Goal: Check status: Check status

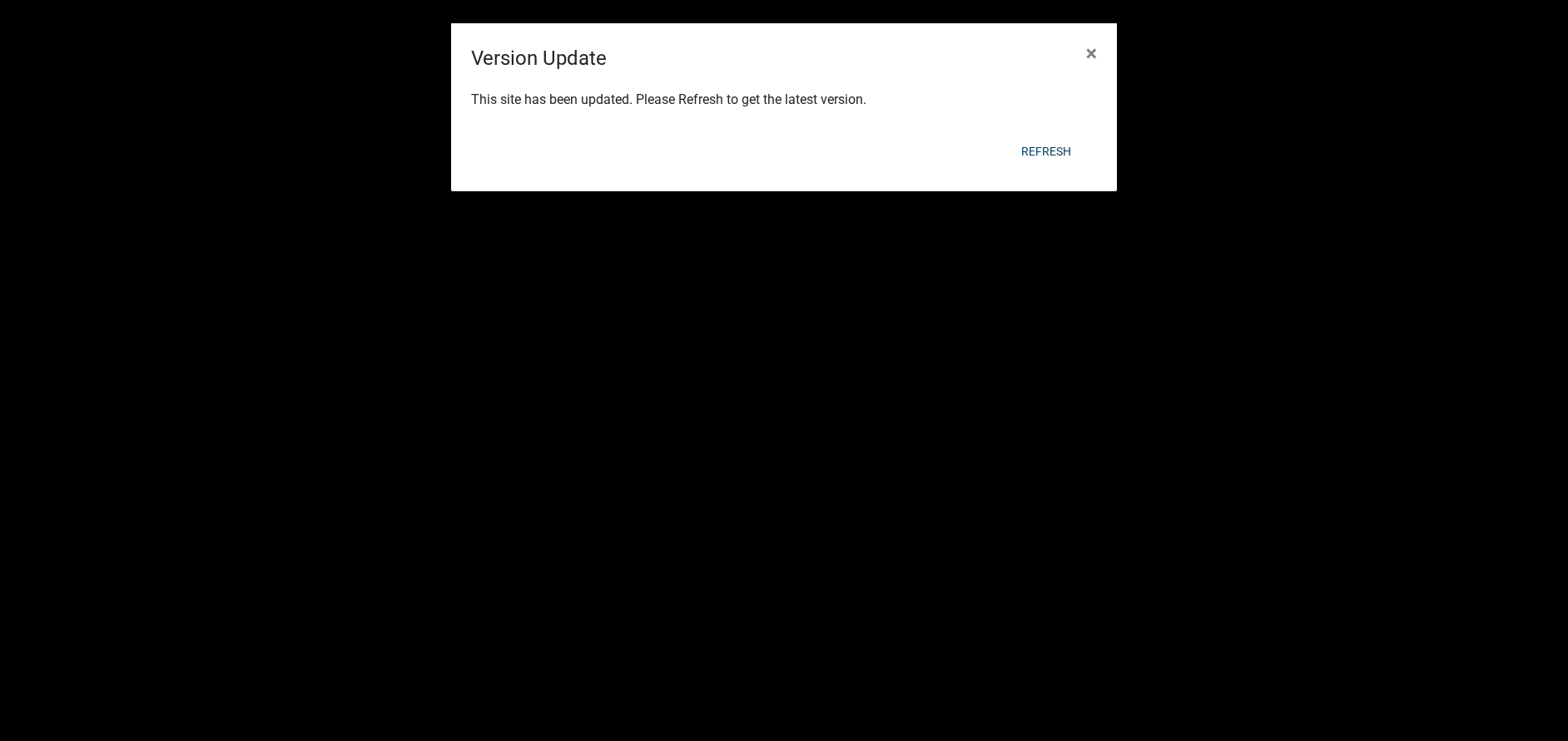
select select "3: 100"
click at [1039, 149] on button "Refresh" at bounding box center [1046, 152] width 77 height 30
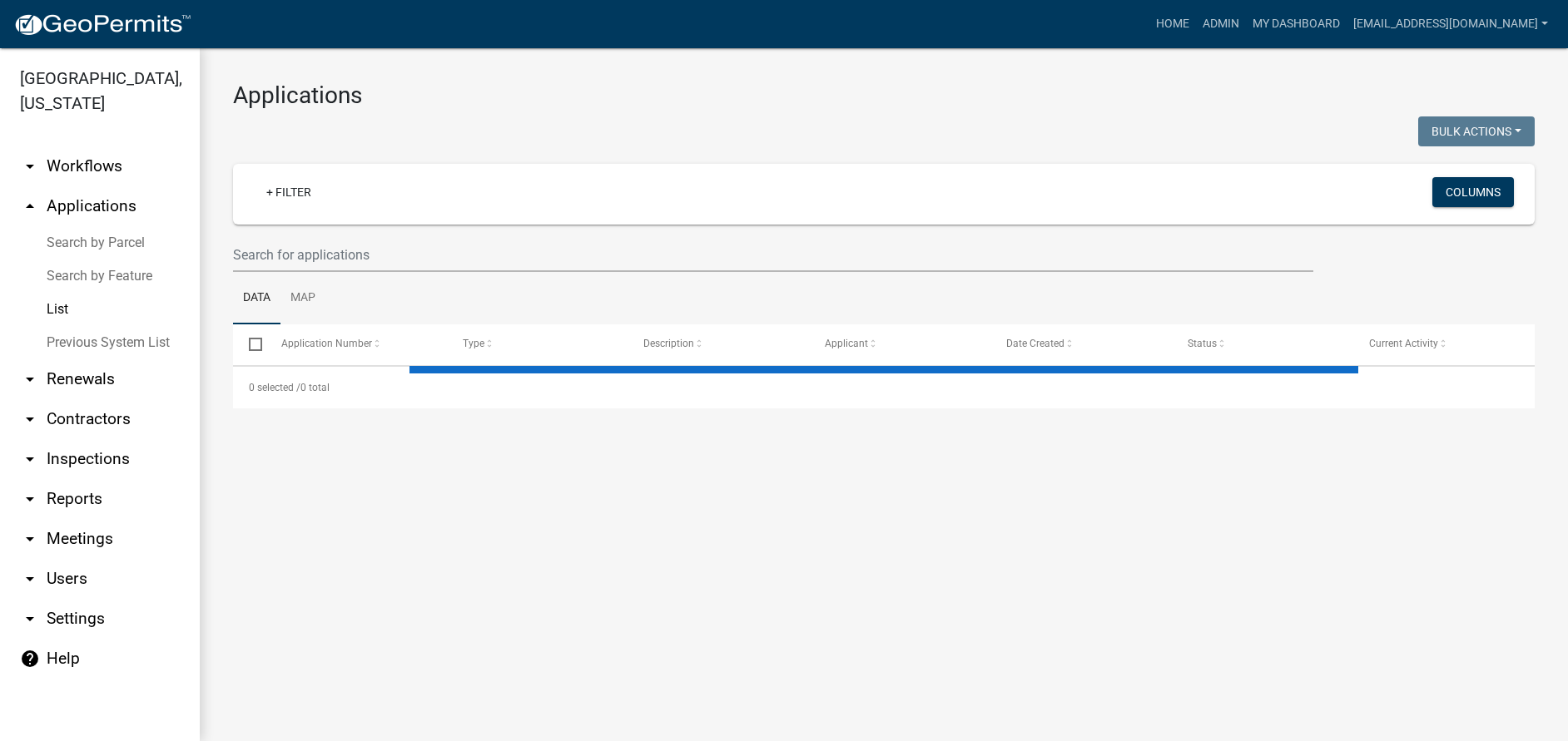
select select "3: 100"
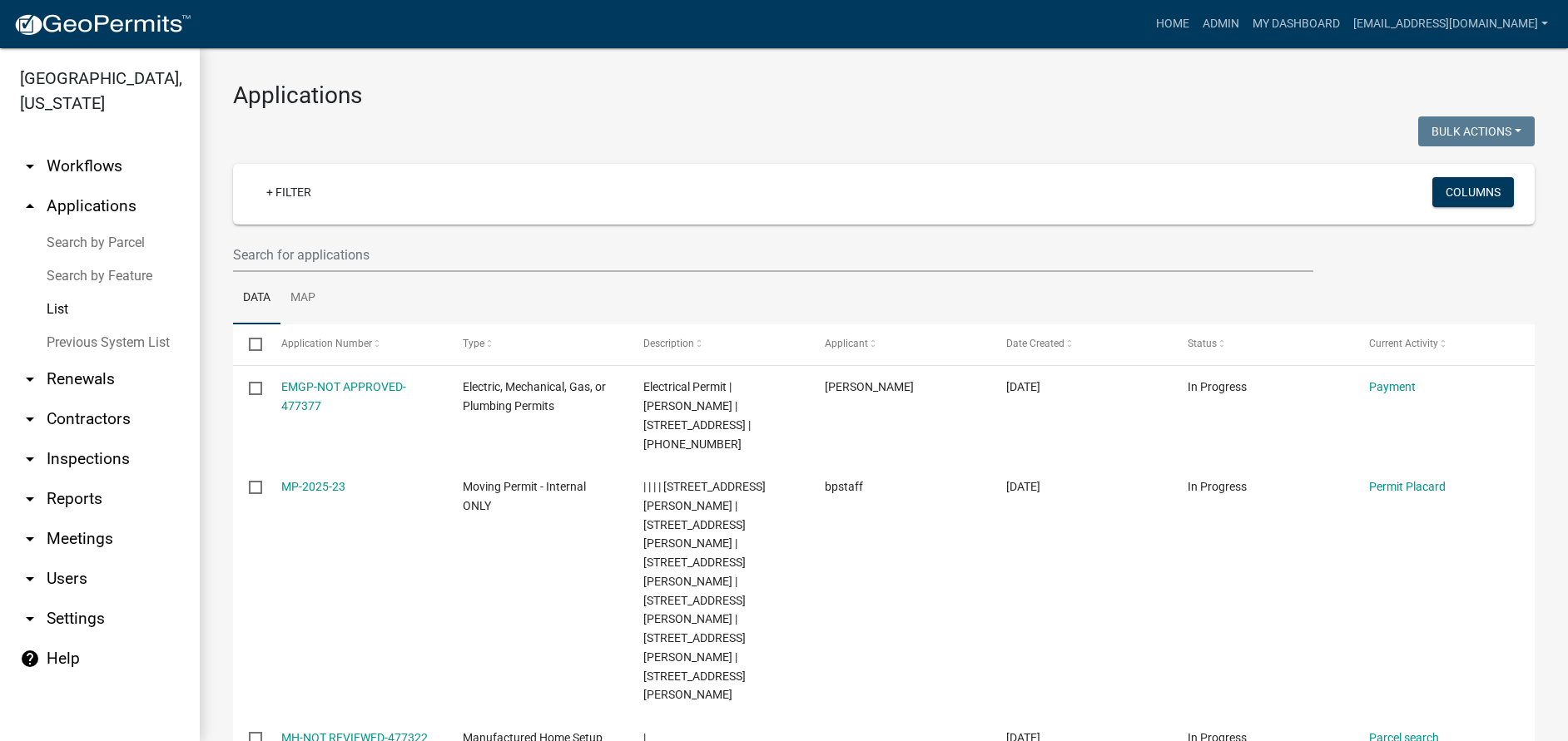
click at [96, 239] on link "Search by Parcel" at bounding box center [100, 243] width 200 height 33
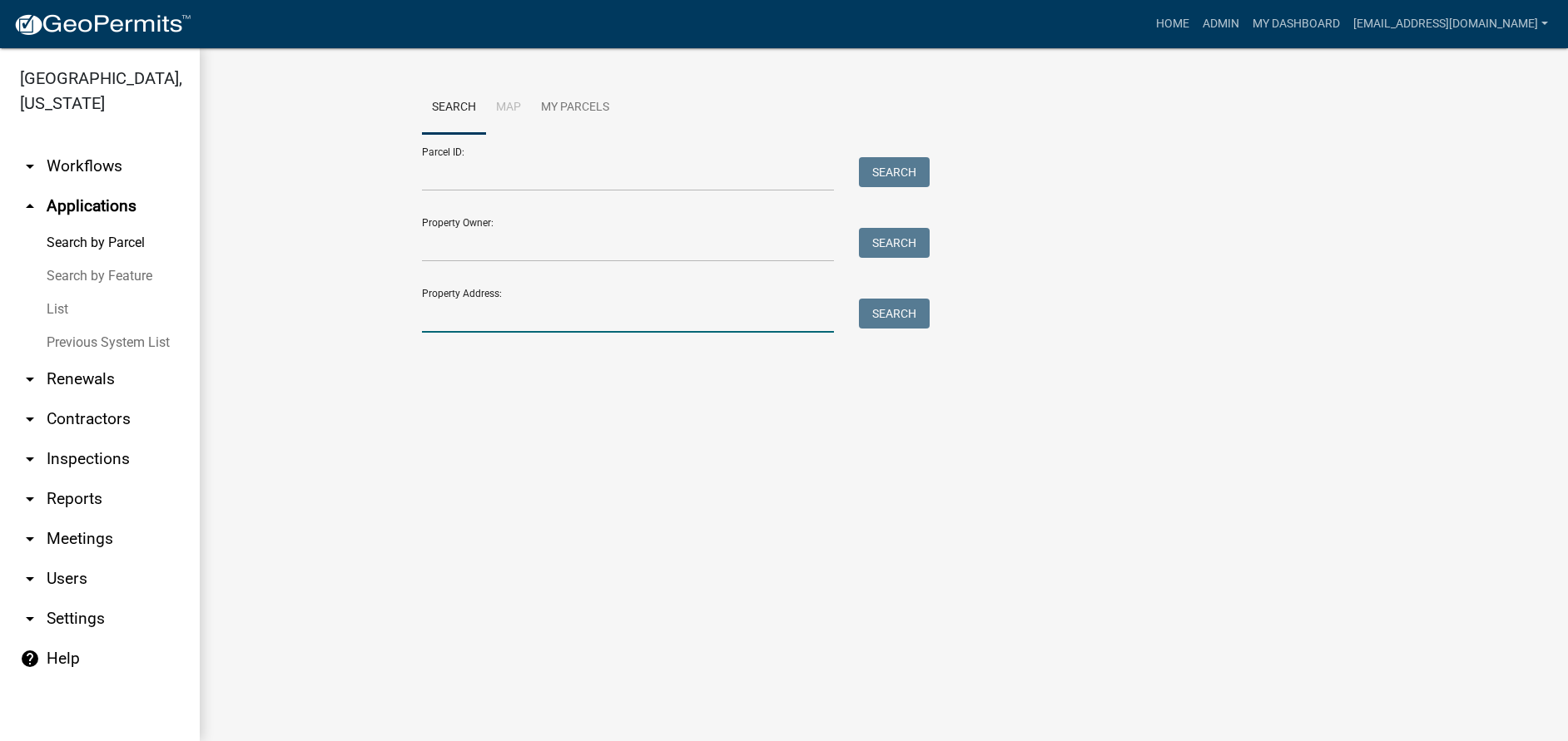
click at [566, 310] on input "Property Address:" at bounding box center [628, 315] width 412 height 34
type input "555 mc"
click at [897, 299] on div "Property Address: 555 mc Search" at bounding box center [672, 304] width 500 height 57
click at [887, 316] on button "Search" at bounding box center [895, 314] width 71 height 30
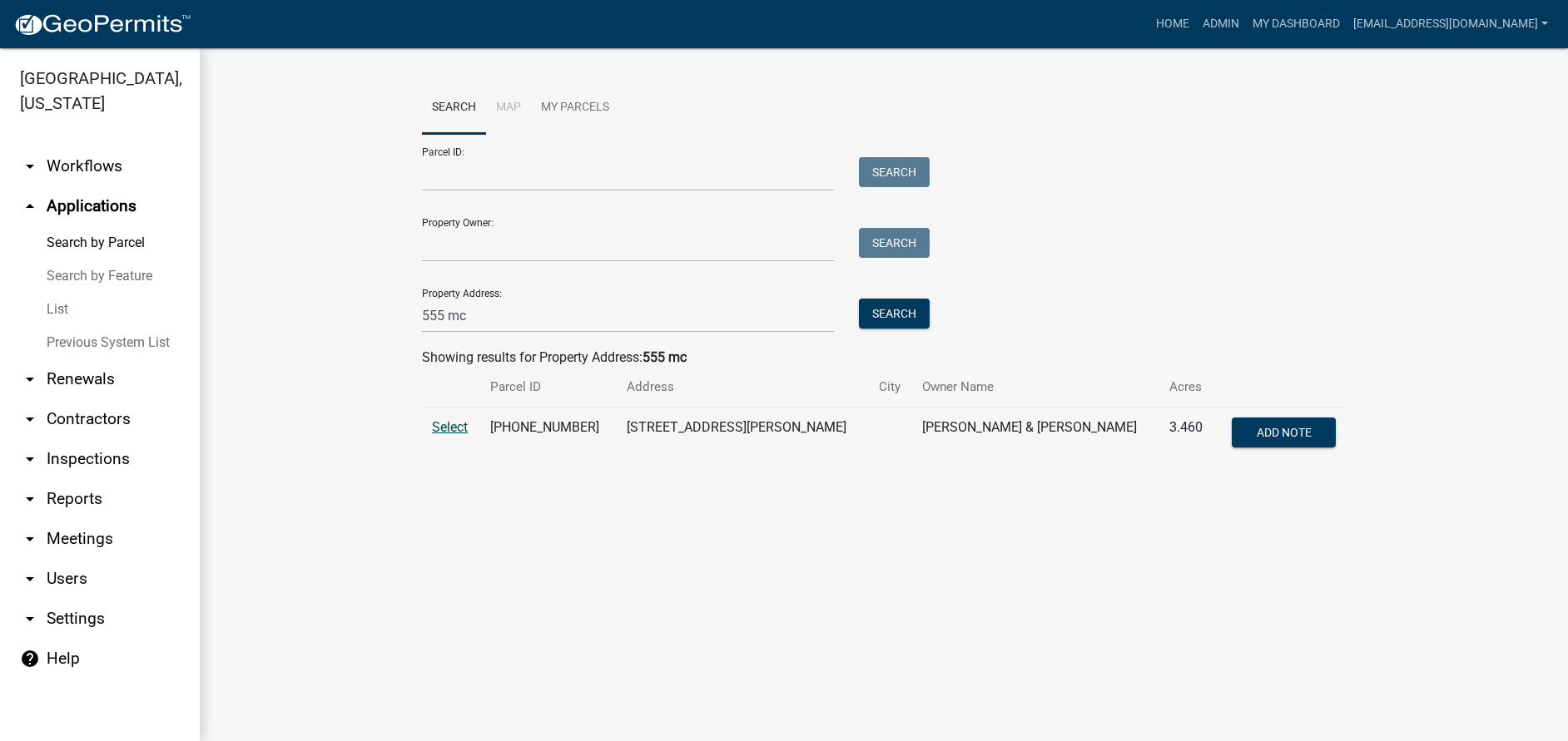
click at [450, 426] on span "Select" at bounding box center [450, 427] width 36 height 16
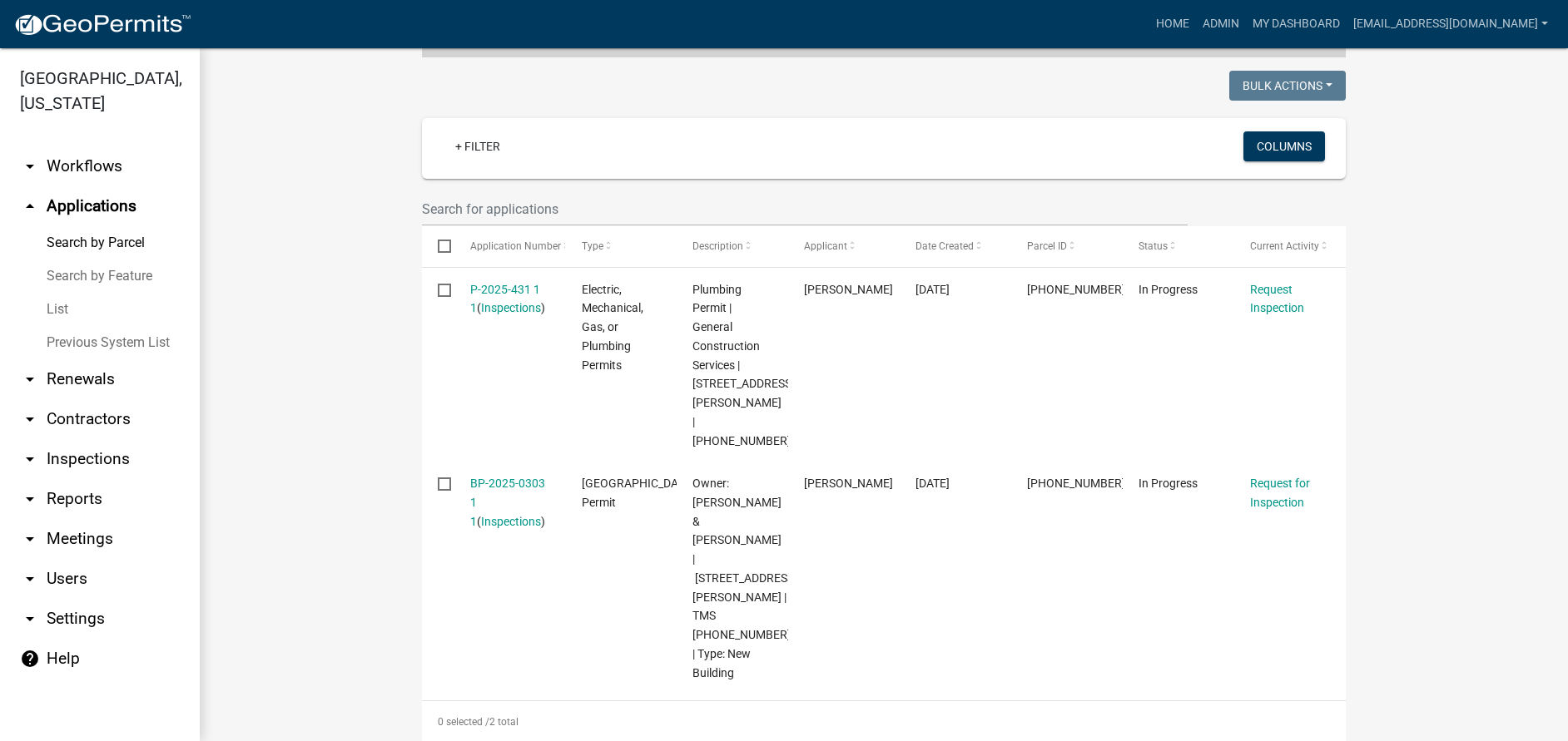
scroll to position [416, 0]
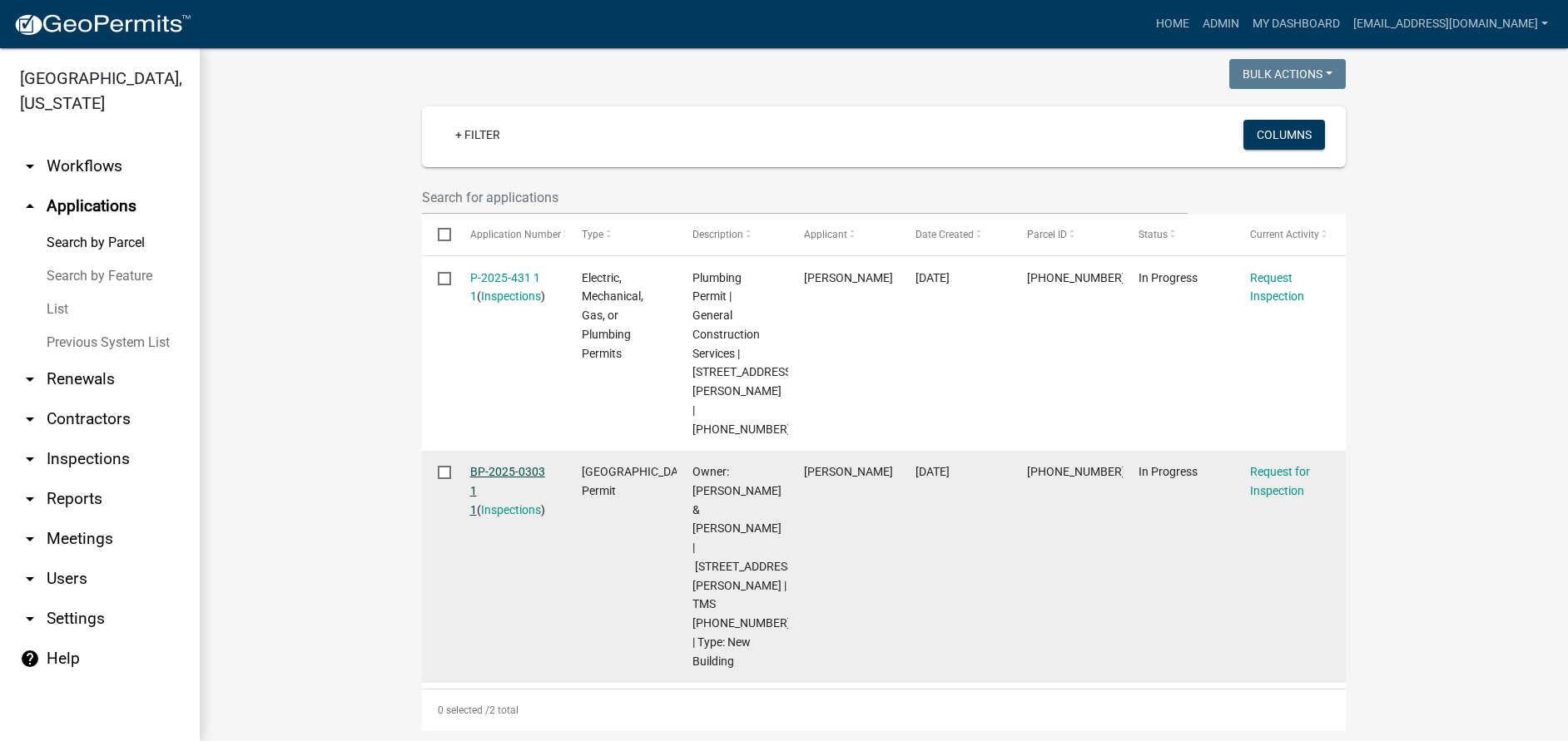
click at [494, 465] on link "BP-2025-0303 1 1" at bounding box center [508, 491] width 75 height 52
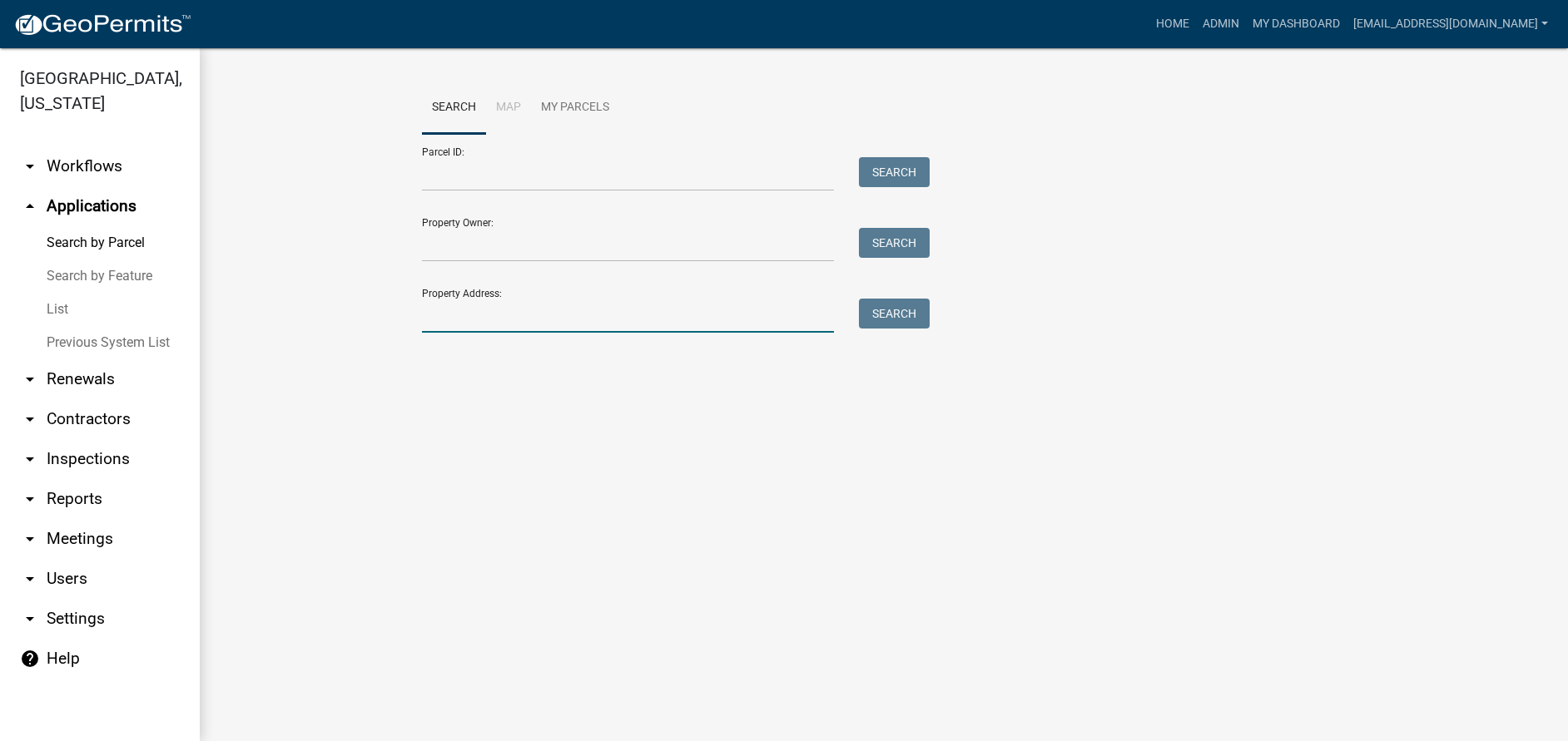
click at [495, 312] on input "Property Address:" at bounding box center [628, 315] width 412 height 34
click at [894, 314] on button "Search" at bounding box center [895, 314] width 71 height 30
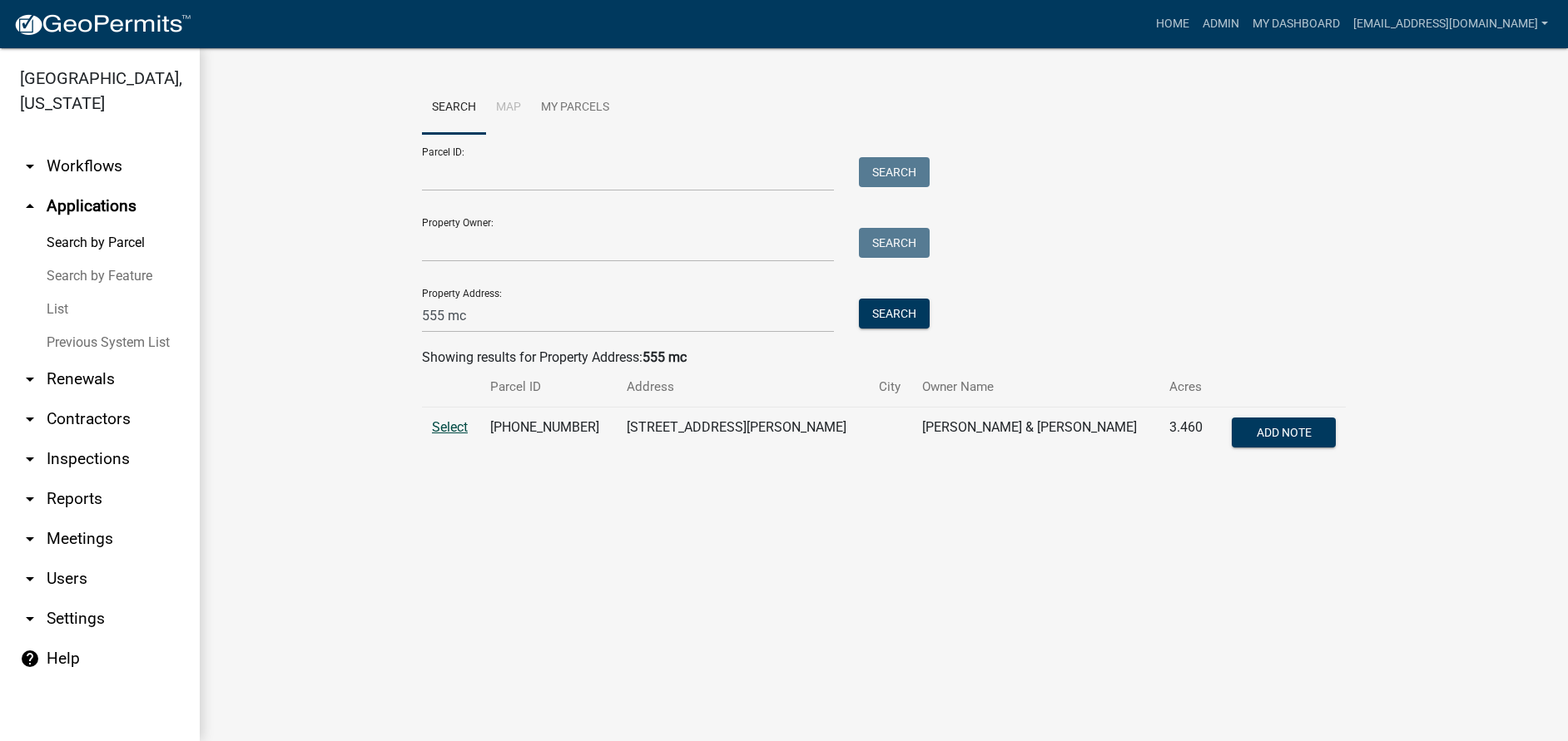
click at [443, 423] on span "Select" at bounding box center [450, 427] width 36 height 16
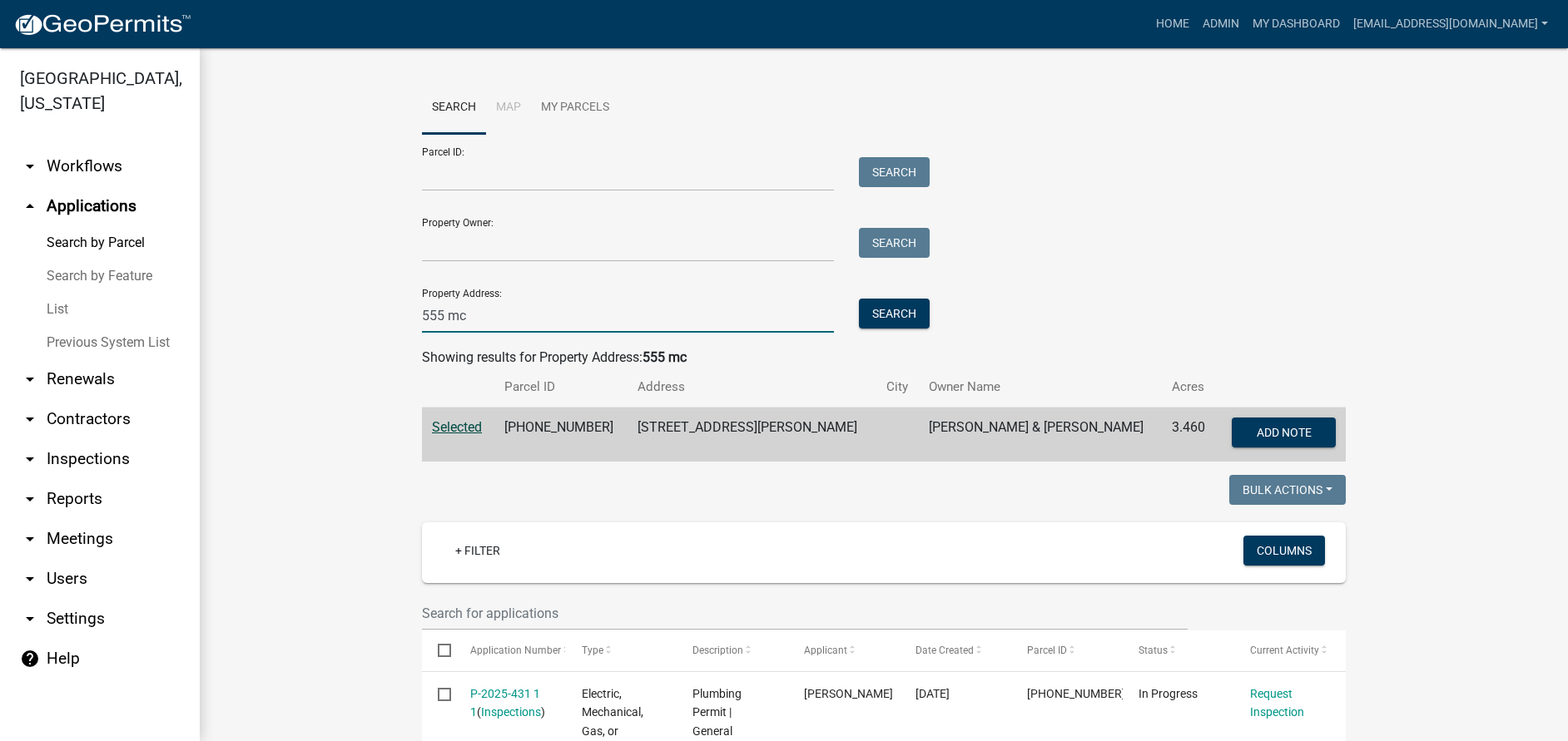
click at [487, 317] on input "555 mc" at bounding box center [628, 315] width 412 height 34
type input "5"
click at [461, 248] on input "Property Owner:" at bounding box center [628, 245] width 412 height 34
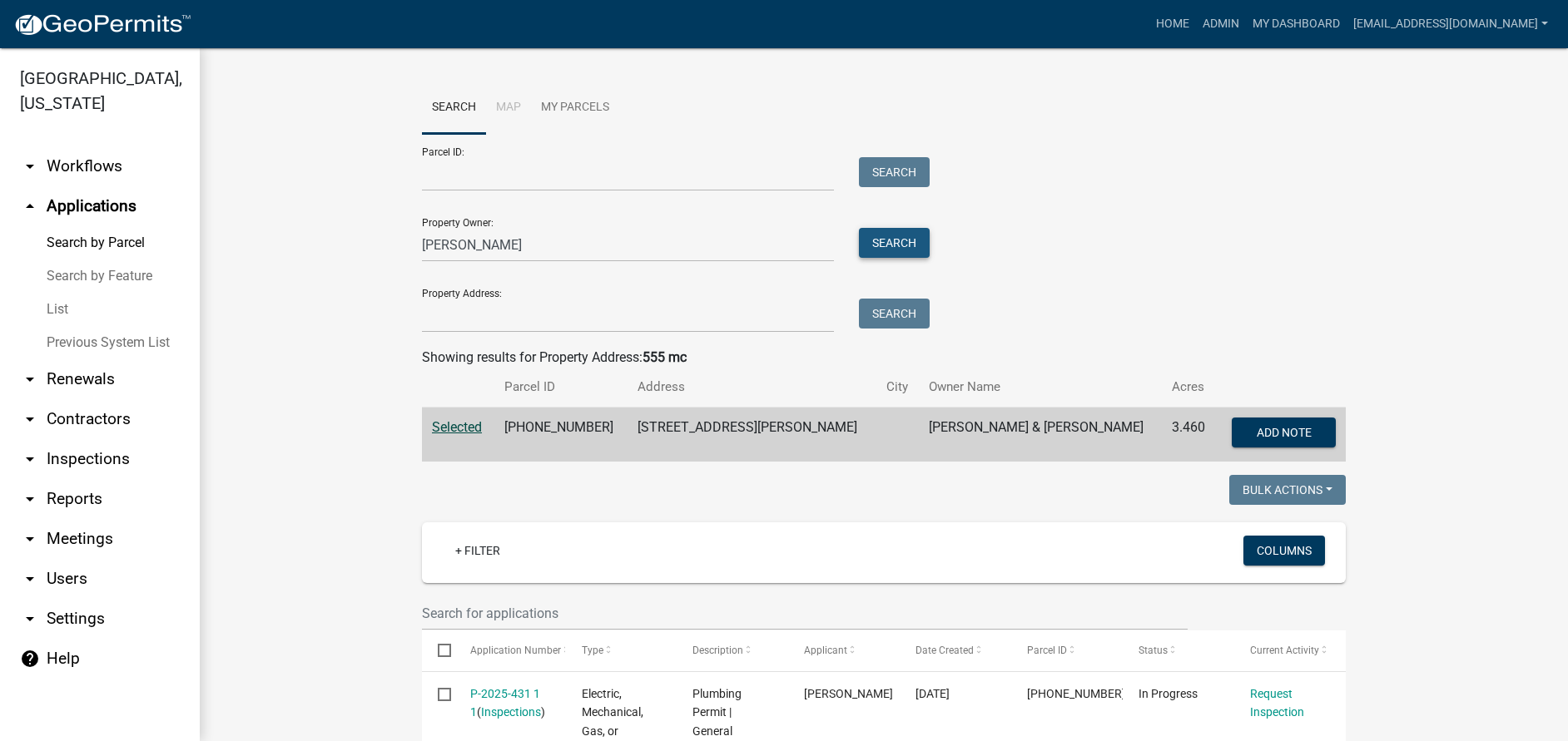
click at [891, 235] on button "Search" at bounding box center [895, 243] width 71 height 30
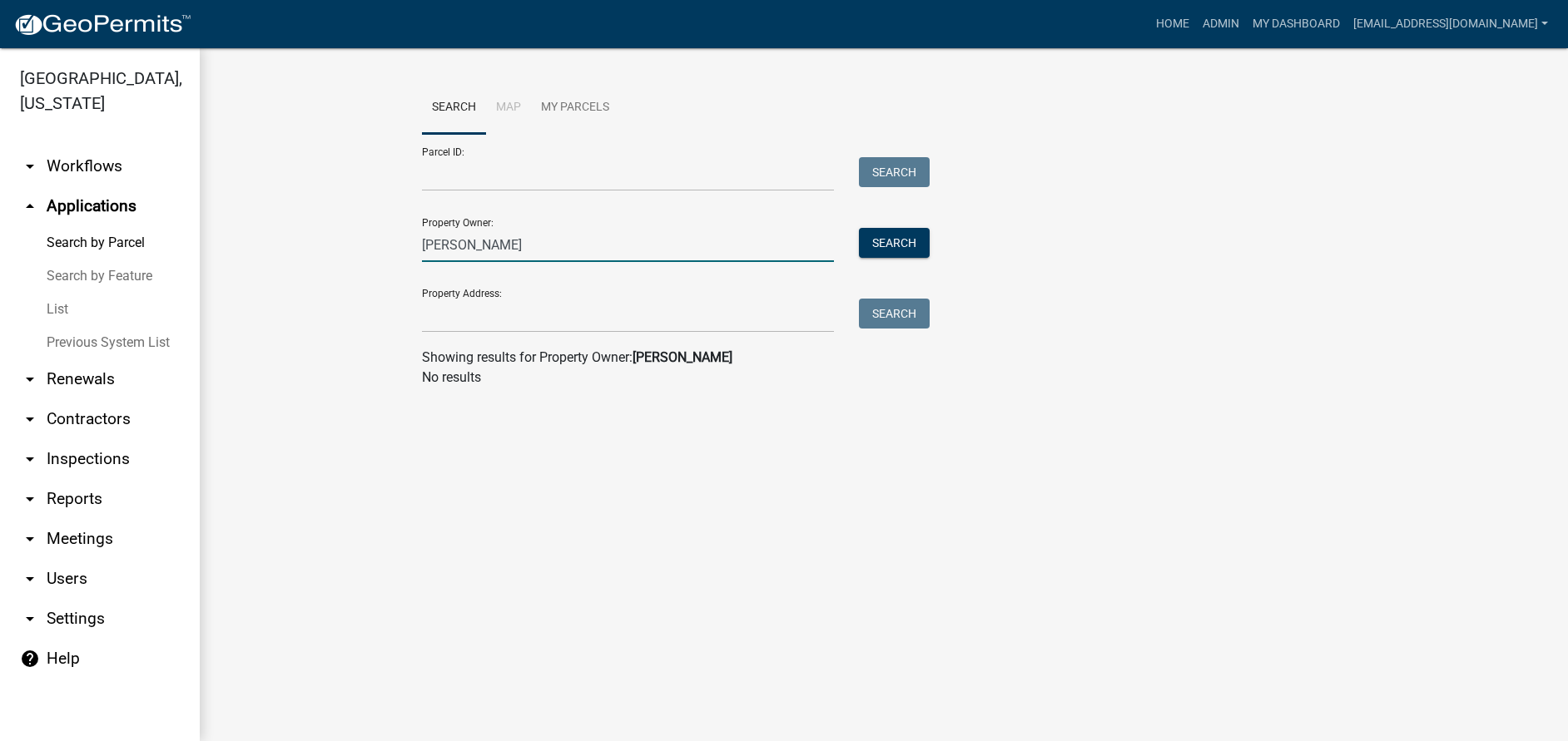
click at [524, 251] on input "clint price" at bounding box center [628, 245] width 412 height 34
type input "c"
type input "price"
click at [888, 243] on button "Search" at bounding box center [895, 243] width 71 height 30
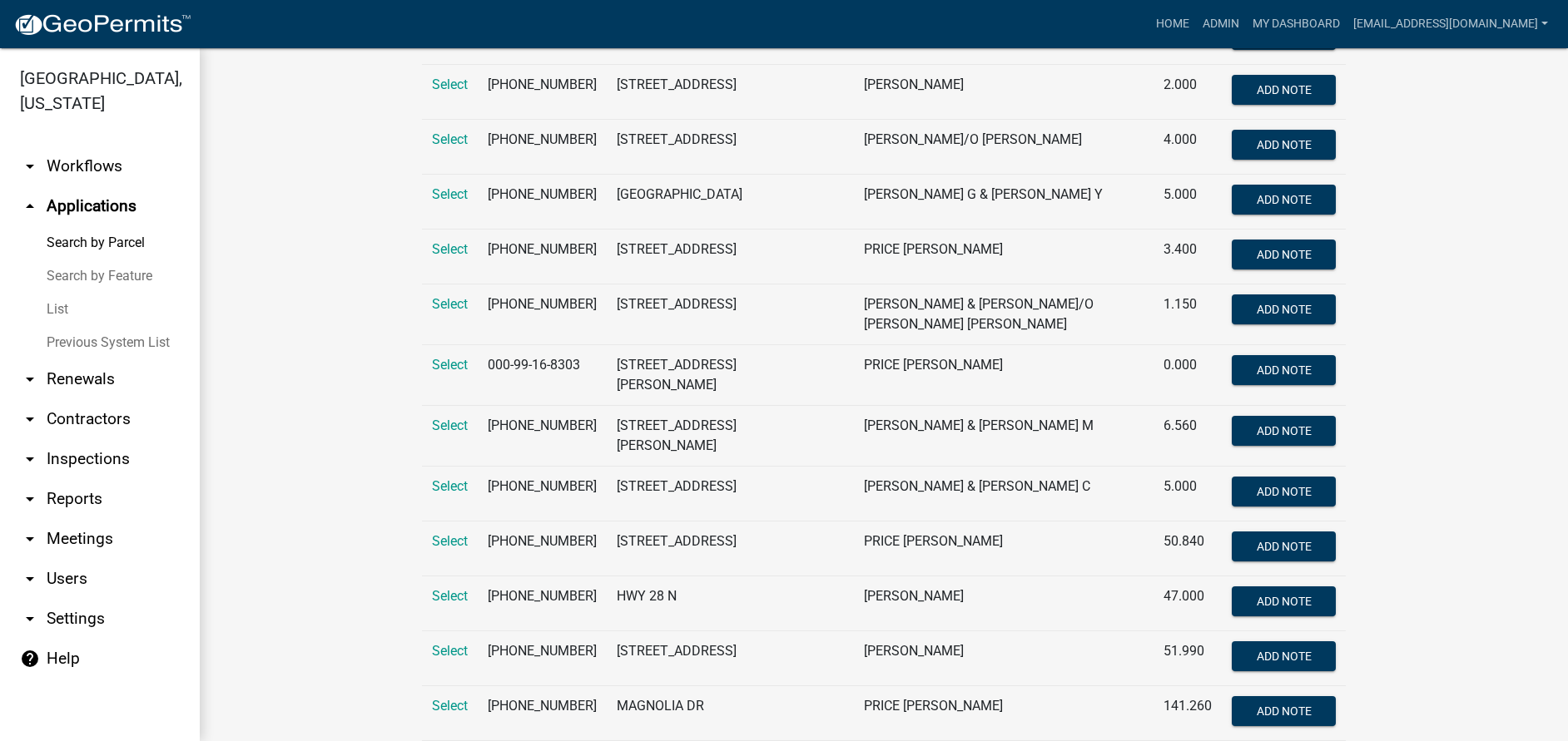
scroll to position [4078, 0]
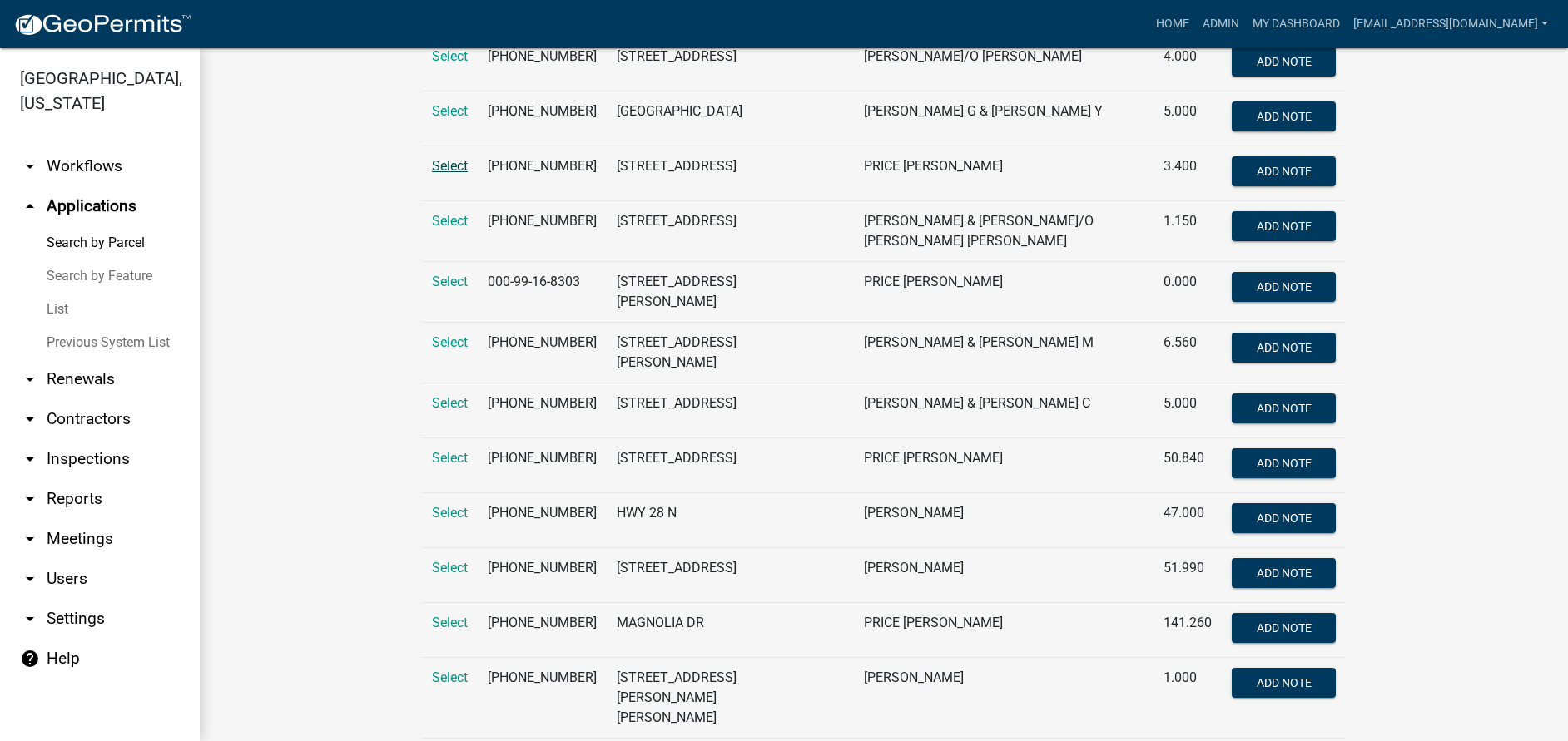
click at [436, 174] on span "Select" at bounding box center [450, 166] width 36 height 16
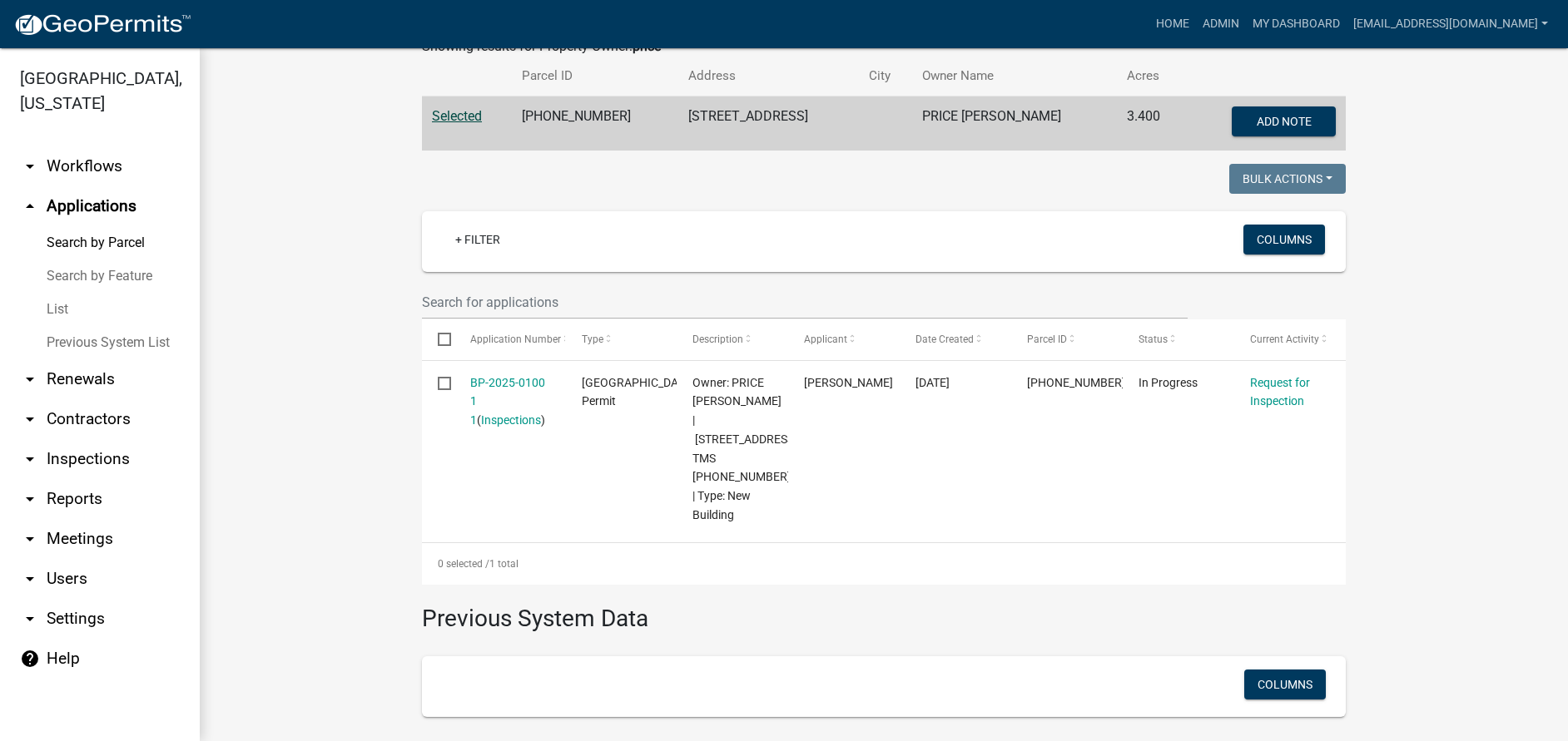
scroll to position [318, 0]
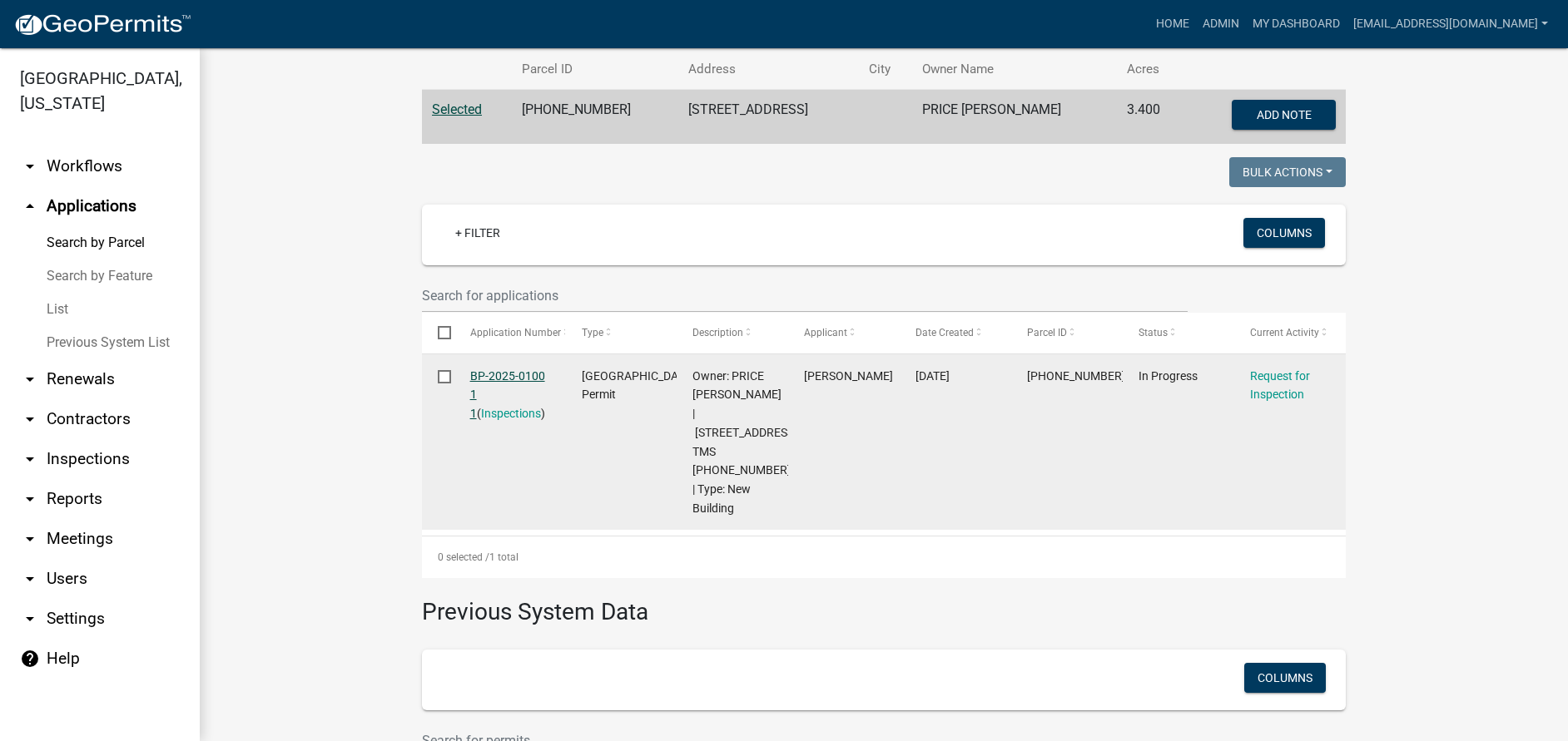
click at [483, 373] on link "BP-2025-0100 1 1" at bounding box center [508, 395] width 75 height 52
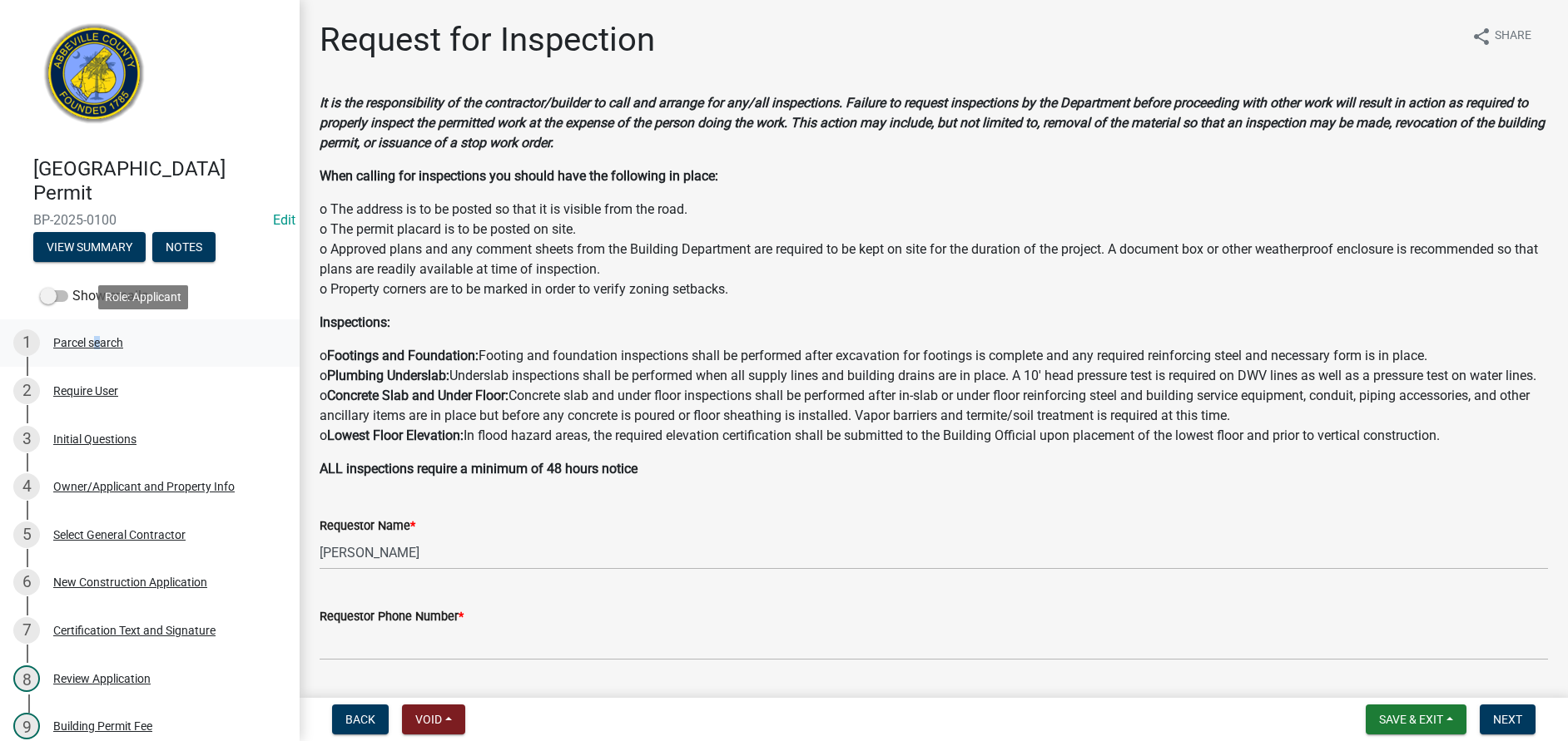
click at [93, 340] on div "Parcel search" at bounding box center [87, 342] width 70 height 11
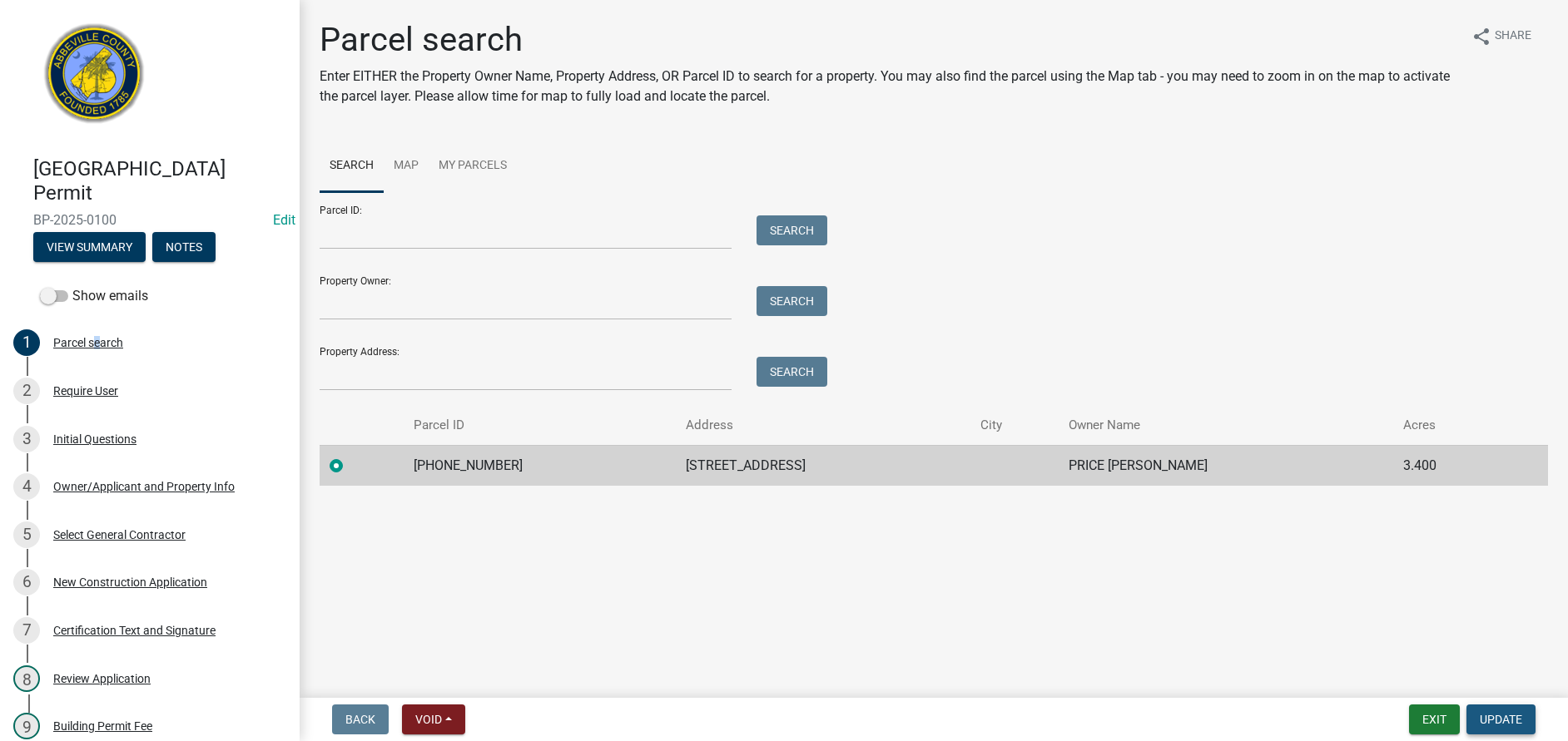
click at [1487, 723] on span "Update" at bounding box center [1501, 719] width 42 height 13
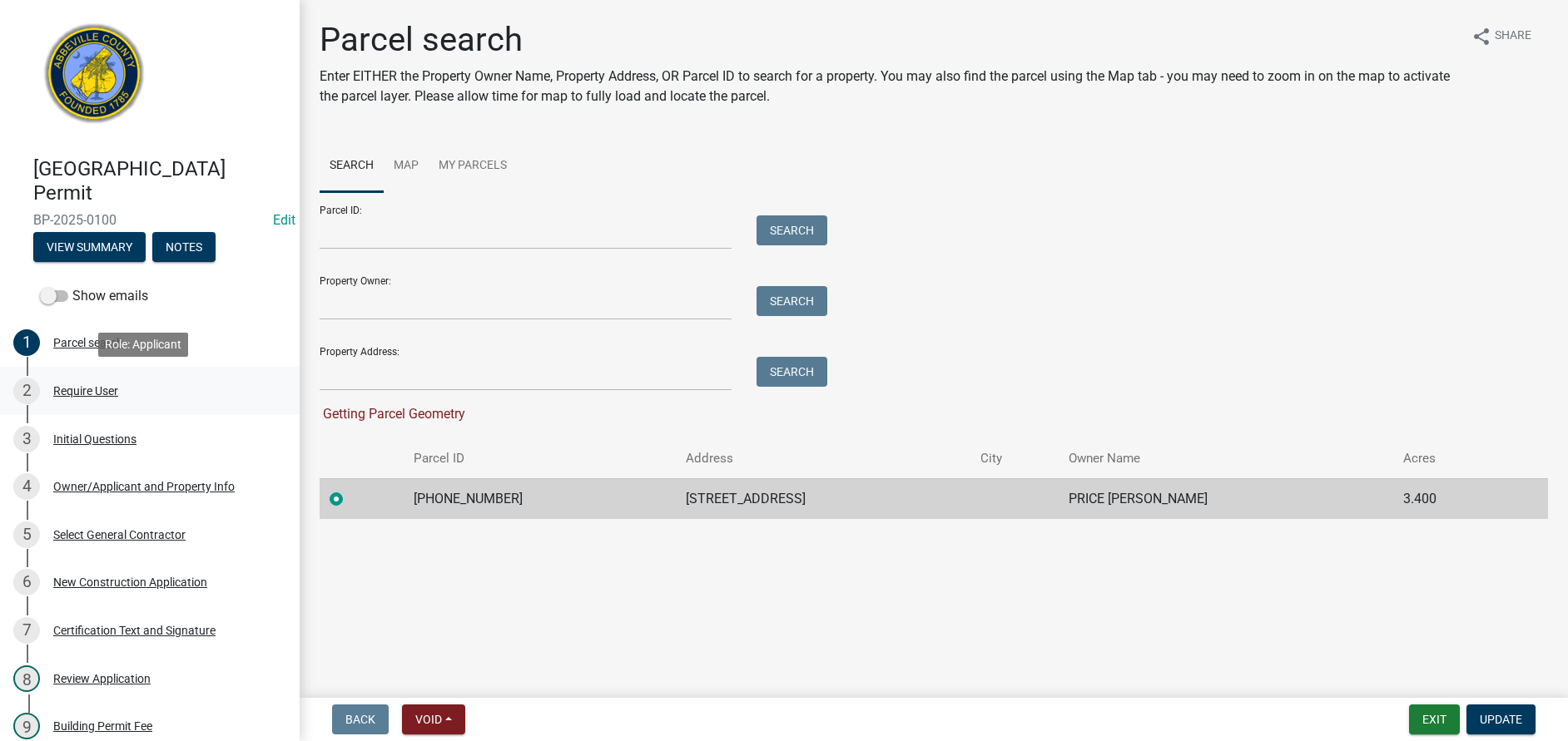
click at [83, 389] on div "Require User" at bounding box center [85, 390] width 65 height 11
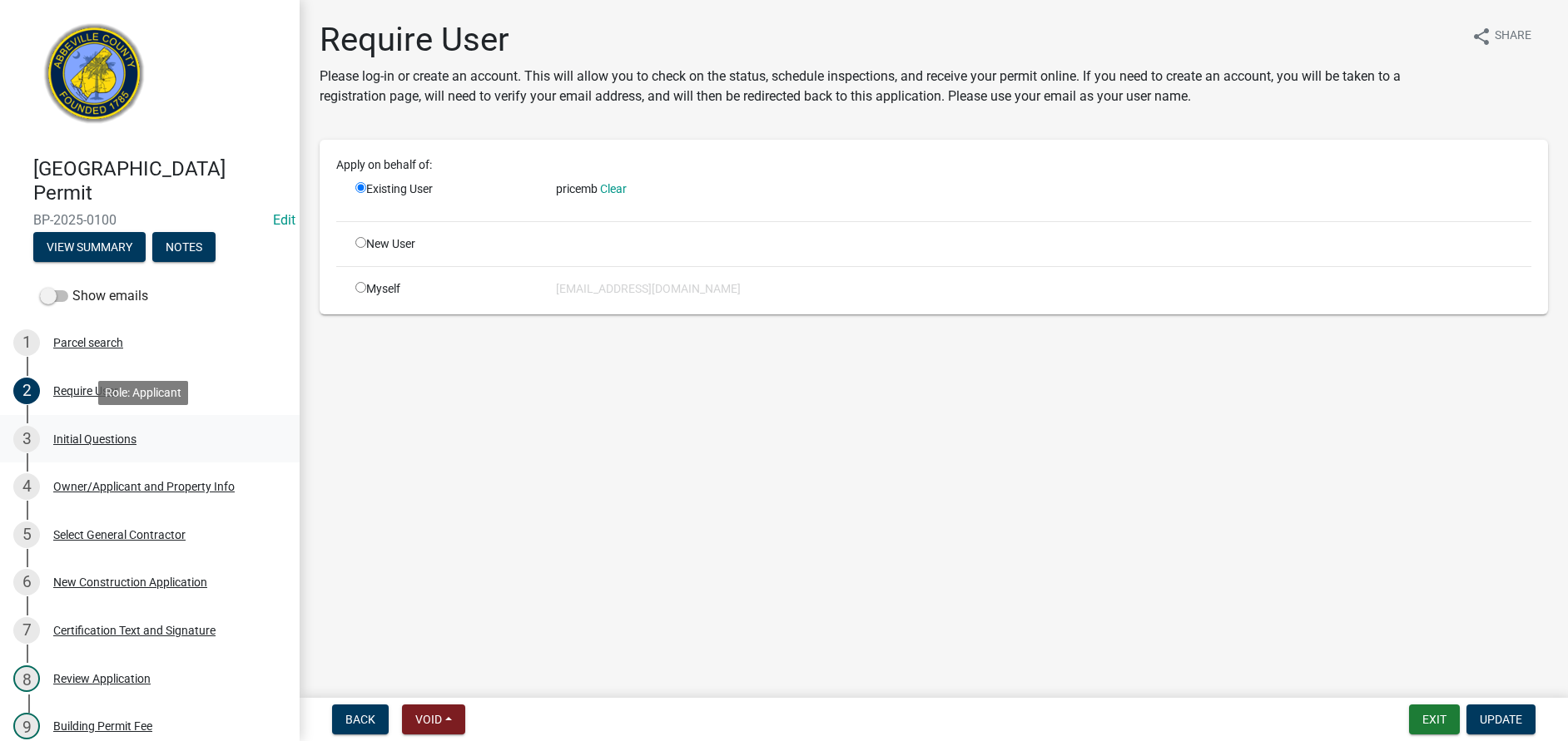
click at [93, 440] on div "Initial Questions" at bounding box center [94, 439] width 83 height 11
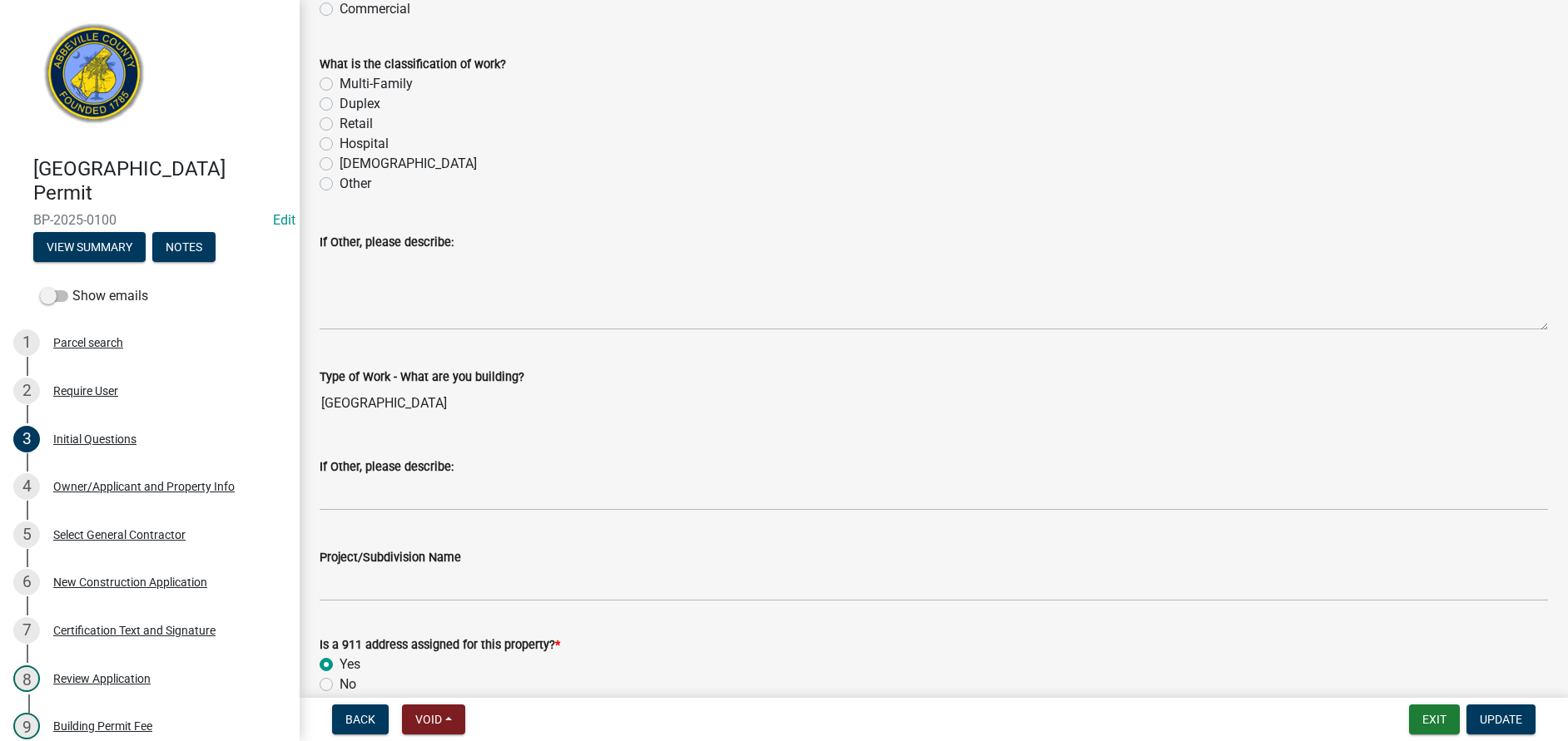
scroll to position [541, 0]
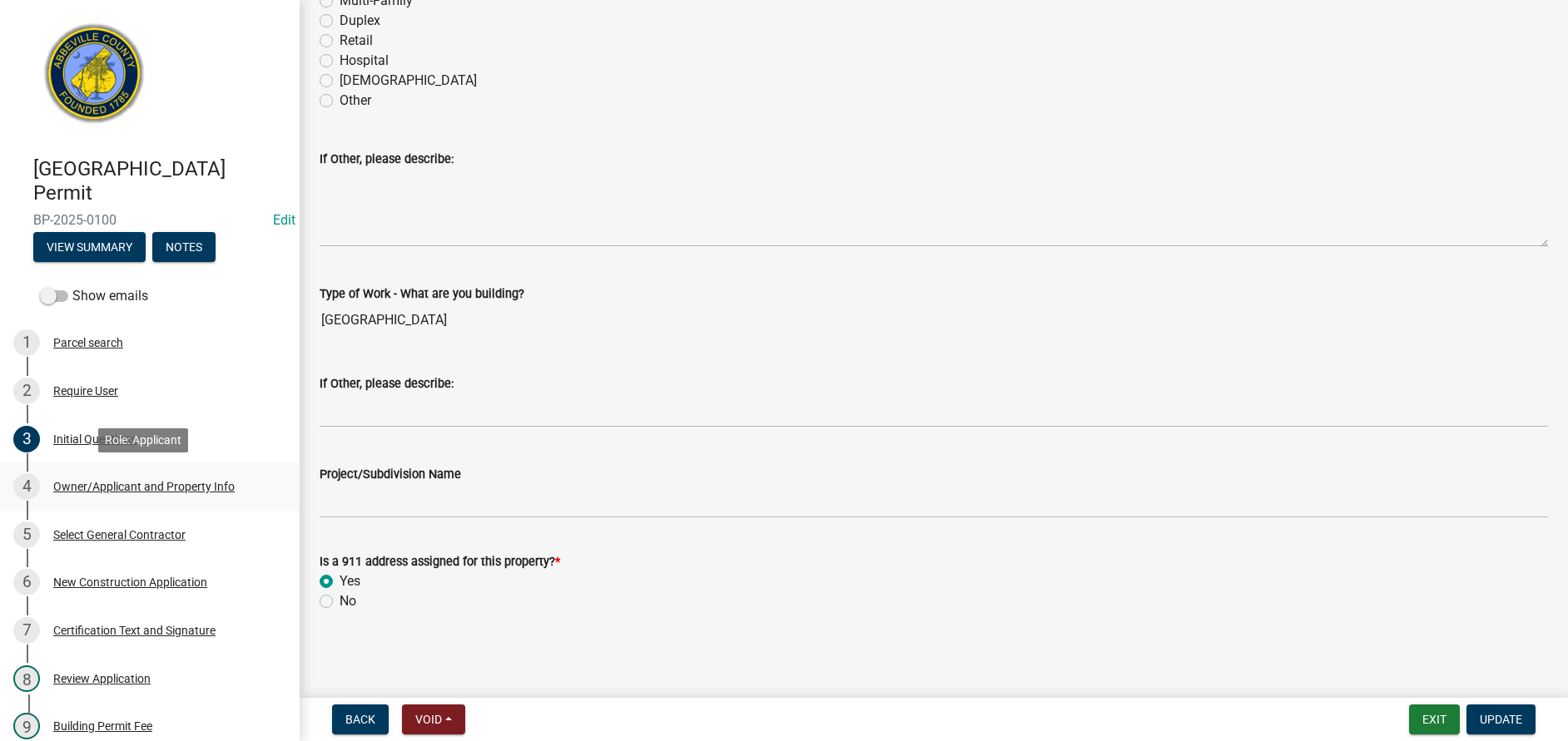
click at [133, 486] on div "Owner/Applicant and Property Info" at bounding box center [144, 486] width 182 height 11
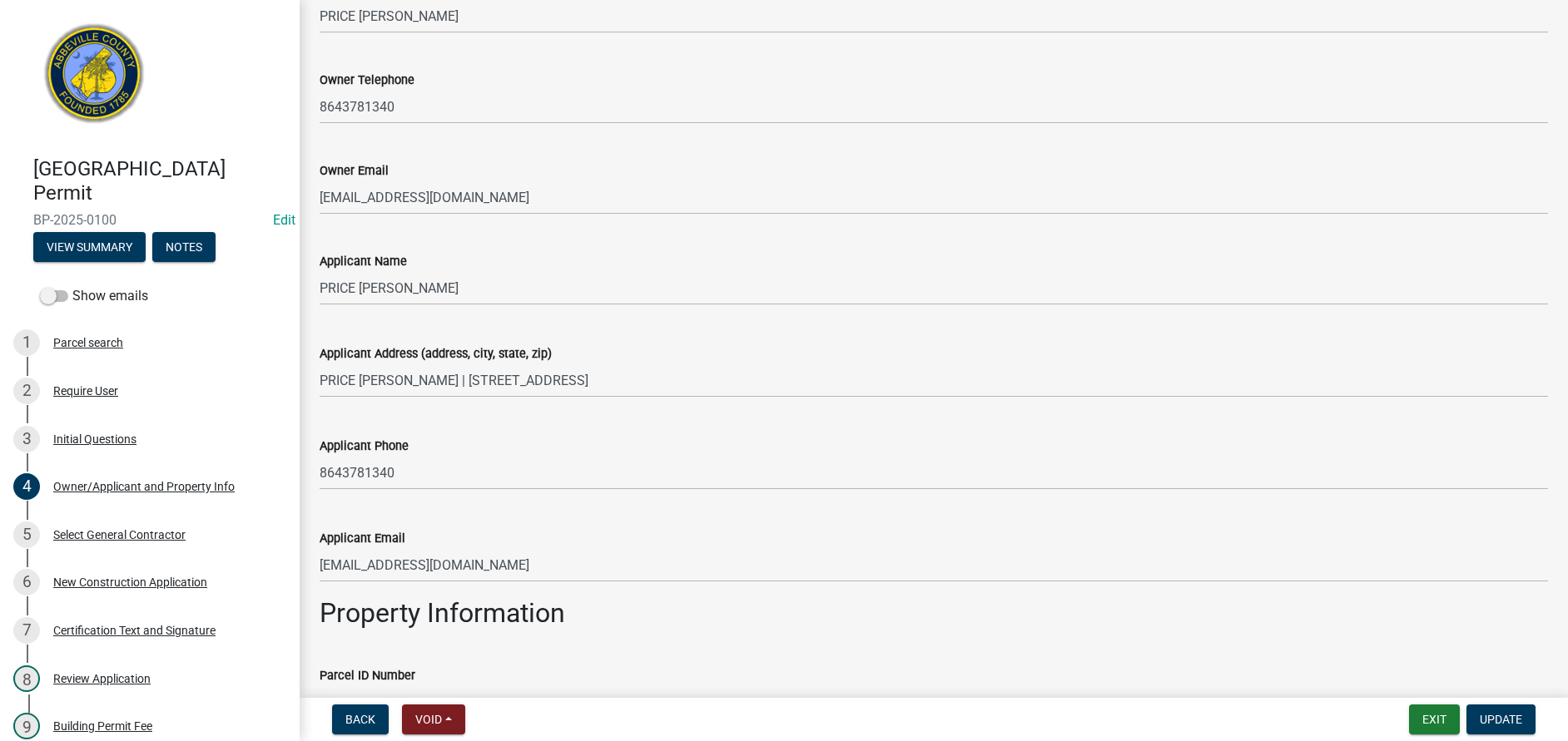
scroll to position [249, 0]
